Goal: Information Seeking & Learning: Learn about a topic

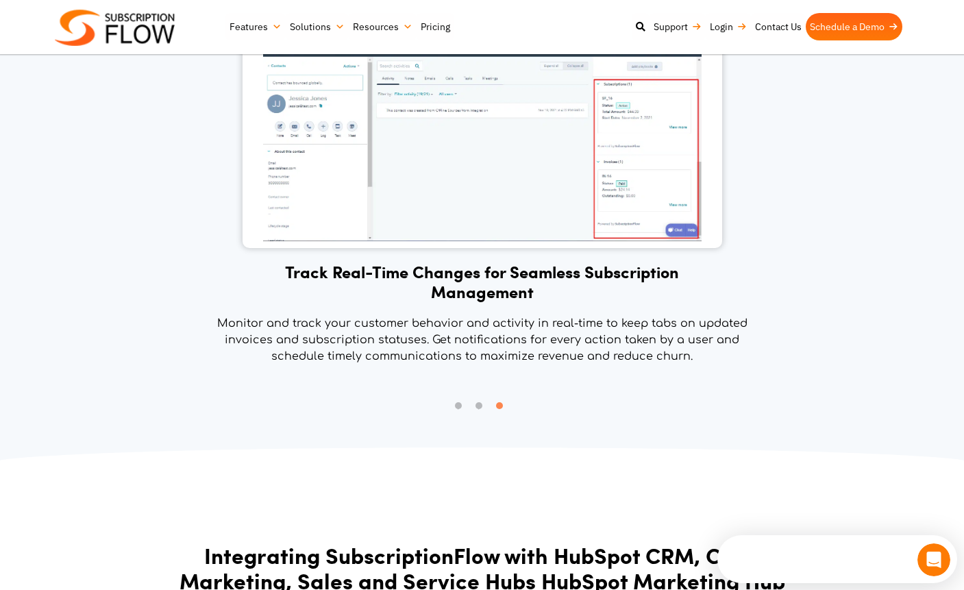
click at [609, 163] on img at bounding box center [482, 142] width 438 height 197
click at [617, 174] on img at bounding box center [482, 142] width 438 height 197
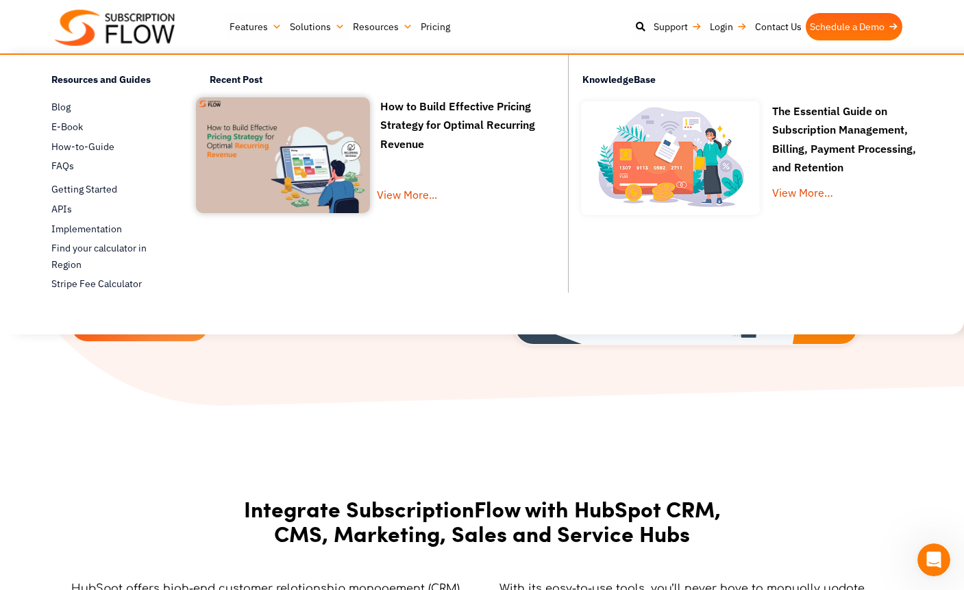
click at [426, 27] on link "Pricing" at bounding box center [436, 26] width 38 height 27
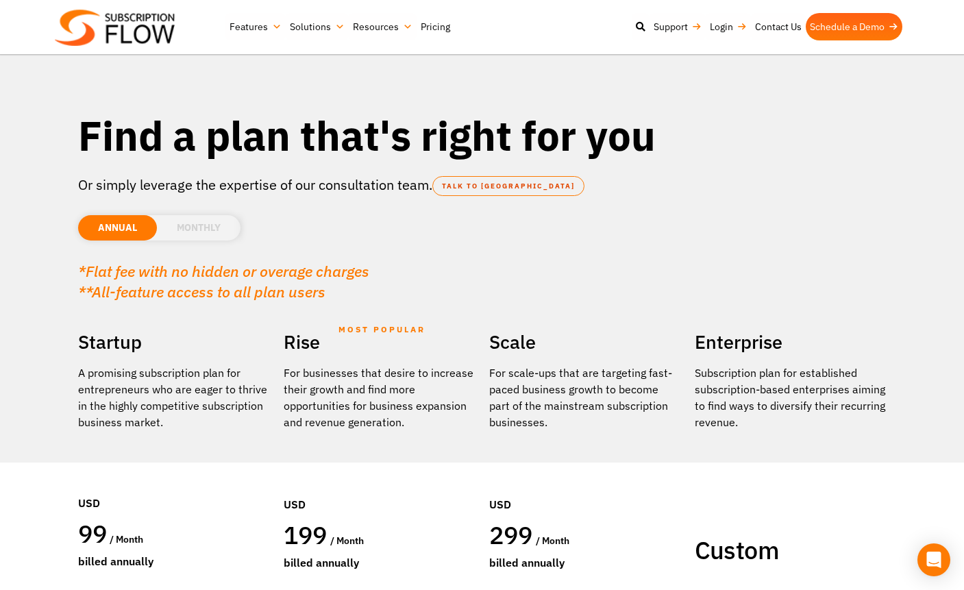
click at [185, 222] on li "MONTHLY" at bounding box center [199, 227] width 84 height 25
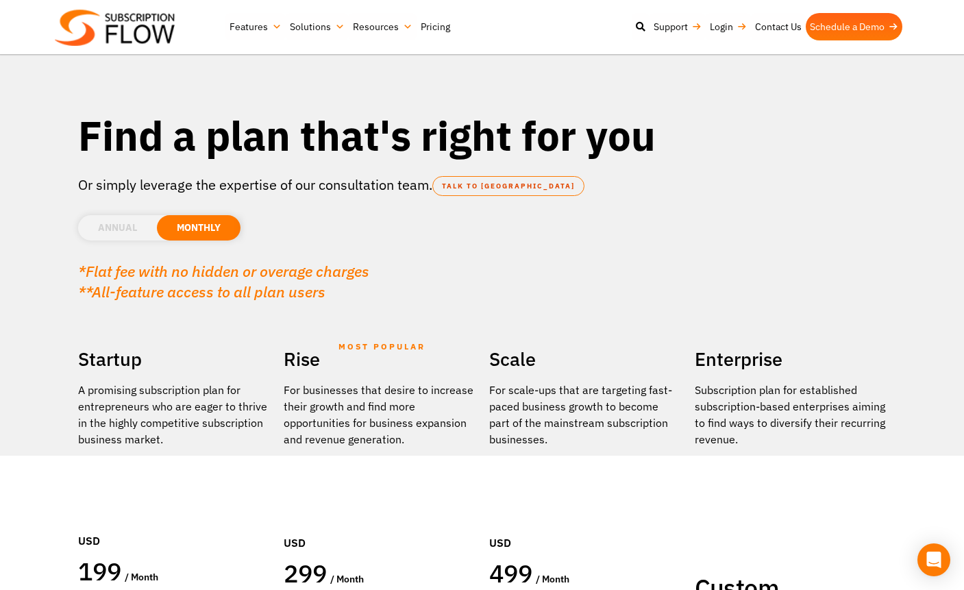
click at [125, 23] on img at bounding box center [115, 28] width 120 height 36
